Goal: Task Accomplishment & Management: Use online tool/utility

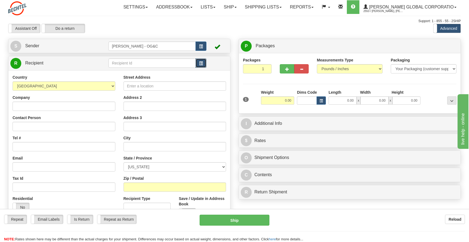
click at [203, 63] on span "button" at bounding box center [201, 64] width 4 height 4
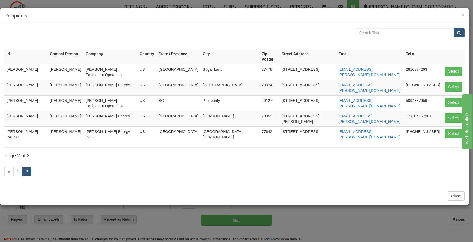
drag, startPoint x: 329, startPoint y: 118, endPoint x: 292, endPoint y: 118, distance: 37.4
click at [292, 126] on td "[STREET_ADDRESS]" at bounding box center [308, 134] width 57 height 16
copy td "[STREET_ADDRESS]"
click at [390, 161] on div "« 1 2" at bounding box center [234, 172] width 460 height 22
click at [448, 129] on button "Select" at bounding box center [454, 133] width 18 height 9
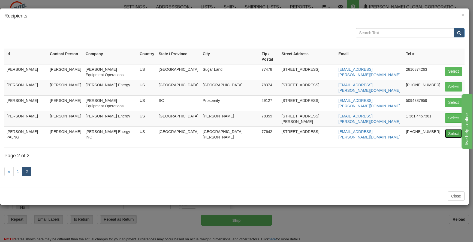
type input "[PERSON_NAME] - PALNG"
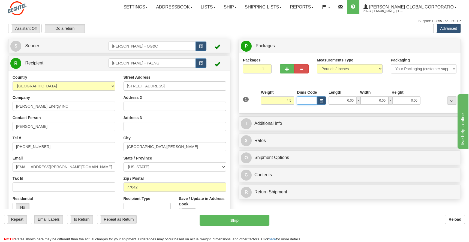
type input "4.50"
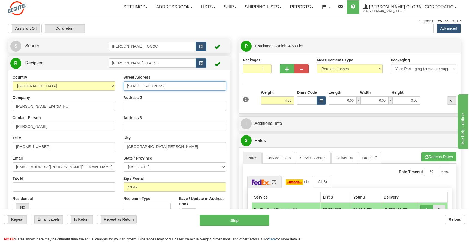
click at [134, 87] on input "[STREET_ADDRESS]" at bounding box center [175, 85] width 103 height 9
drag, startPoint x: 181, startPoint y: 86, endPoint x: 124, endPoint y: 90, distance: 58.0
click at [124, 90] on input "[STREET_ADDRESS]" at bounding box center [175, 85] width 103 height 9
drag, startPoint x: 192, startPoint y: 87, endPoint x: 112, endPoint y: 87, distance: 79.9
click at [112, 87] on div "Country [GEOGRAPHIC_DATA] [GEOGRAPHIC_DATA] [GEOGRAPHIC_DATA] [GEOGRAPHIC_DATA]…" at bounding box center [119, 147] width 222 height 147
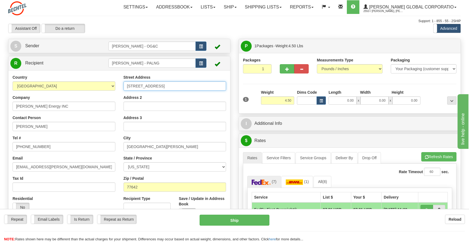
paste input "[GEOGRAPHIC_DATA]"
type input "[STREET_ADDRESS]"
drag, startPoint x: 347, startPoint y: 100, endPoint x: 354, endPoint y: 100, distance: 6.8
click at [354, 100] on input "0.00" at bounding box center [343, 100] width 28 height 8
type input "18.00"
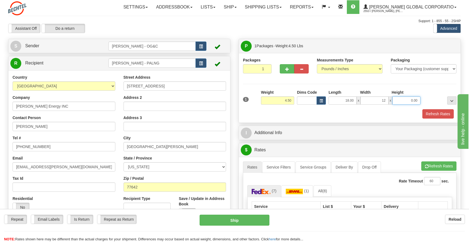
type input "12.00"
type input "3.00"
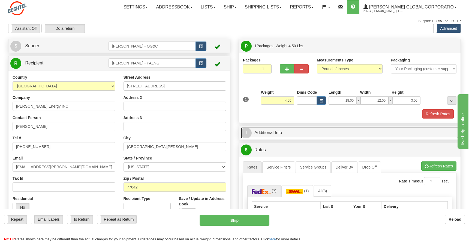
click at [276, 134] on link "I Additional Info" at bounding box center [350, 132] width 218 height 11
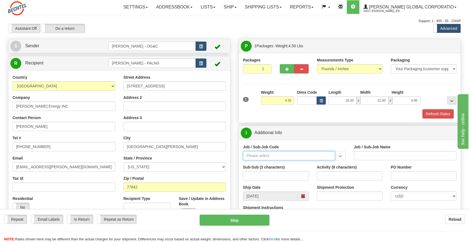
click at [265, 156] on input "Job / Sub-Job Code" at bounding box center [289, 155] width 92 height 9
click at [263, 165] on div "86710-RIG" at bounding box center [288, 164] width 87 height 6
type input "86710-RIG"
type input "BEO - OVERHEAD - RIGGING SERVICES OH COST"
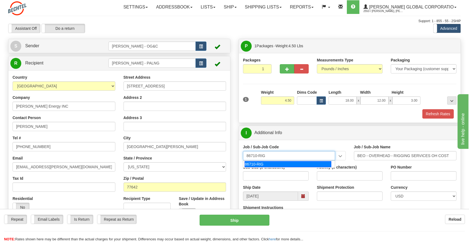
type input "86710-RIG"
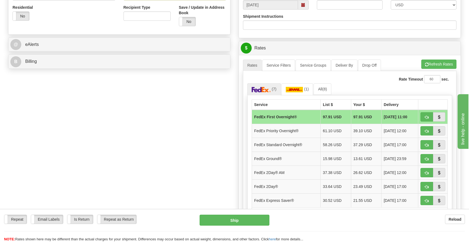
scroll to position [245, 0]
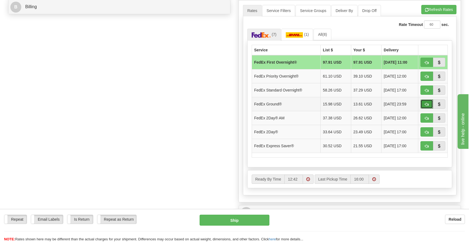
click at [425, 104] on span "button" at bounding box center [427, 105] width 4 height 4
type input "92"
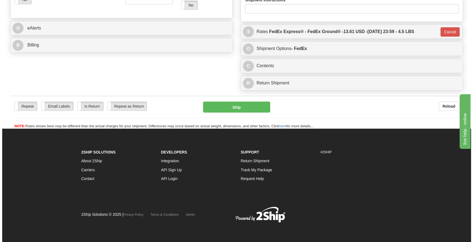
scroll to position [125, 0]
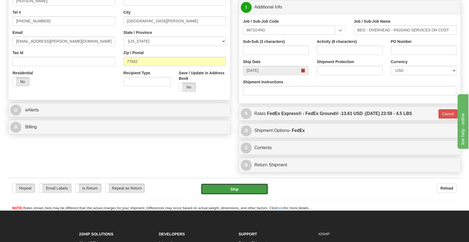
click at [245, 187] on button "Ship" at bounding box center [234, 188] width 67 height 11
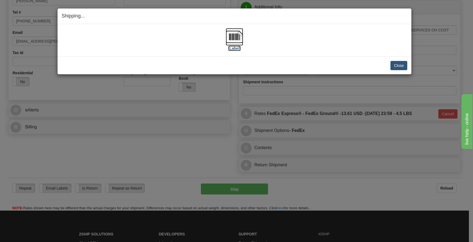
click at [233, 38] on img at bounding box center [234, 36] width 17 height 17
click at [401, 65] on button "Close" at bounding box center [399, 65] width 17 height 9
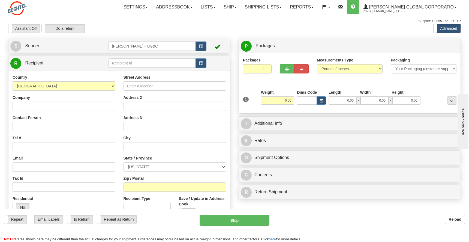
click at [364, 32] on div "Assistant On Assistant Off Do a return Do a return Previous Next Standard Advan…" at bounding box center [234, 28] width 461 height 9
